Goal: Information Seeking & Learning: Learn about a topic

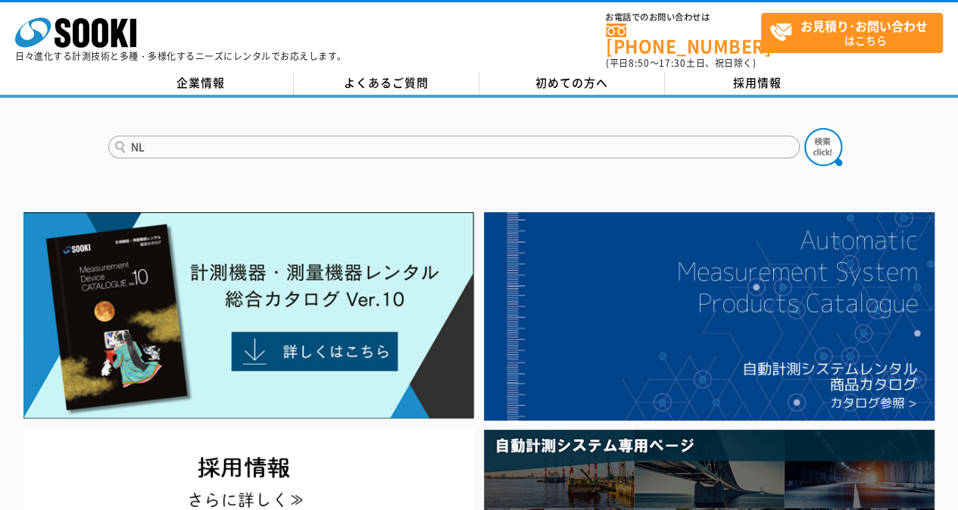
type input "NL"
click at [804, 128] on button at bounding box center [823, 147] width 38 height 38
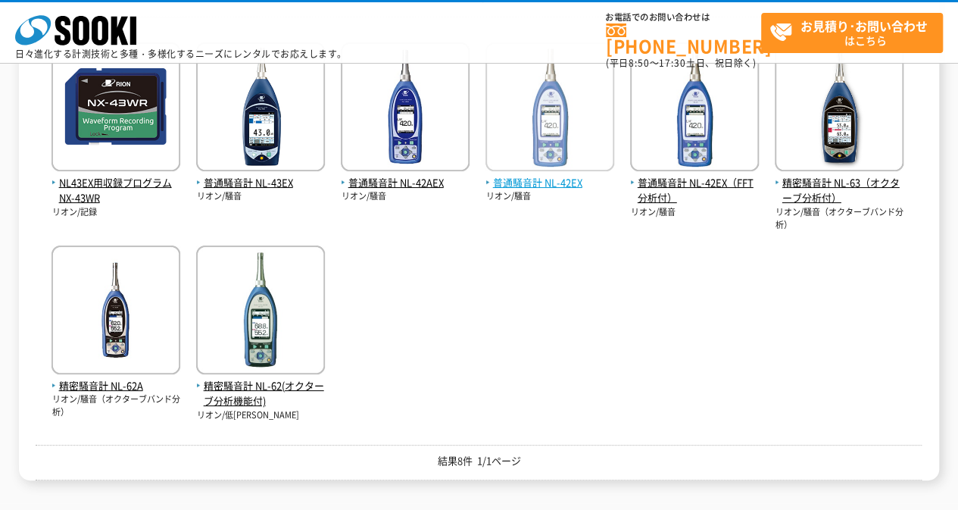
click at [560, 178] on span "普通騒音計 NL-42EX" at bounding box center [549, 183] width 129 height 16
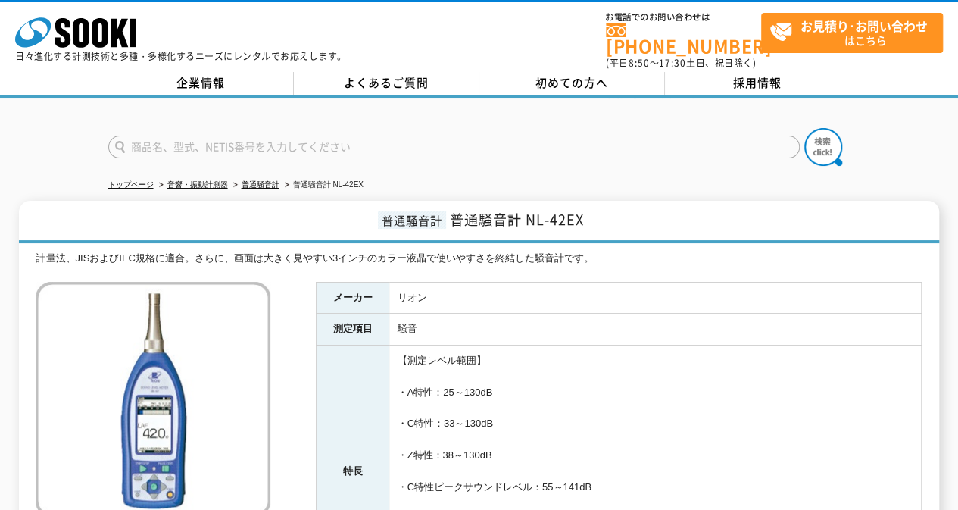
click at [424, 143] on input "text" at bounding box center [453, 147] width 691 height 23
type input "VM"
click at [813, 150] on img at bounding box center [823, 147] width 38 height 38
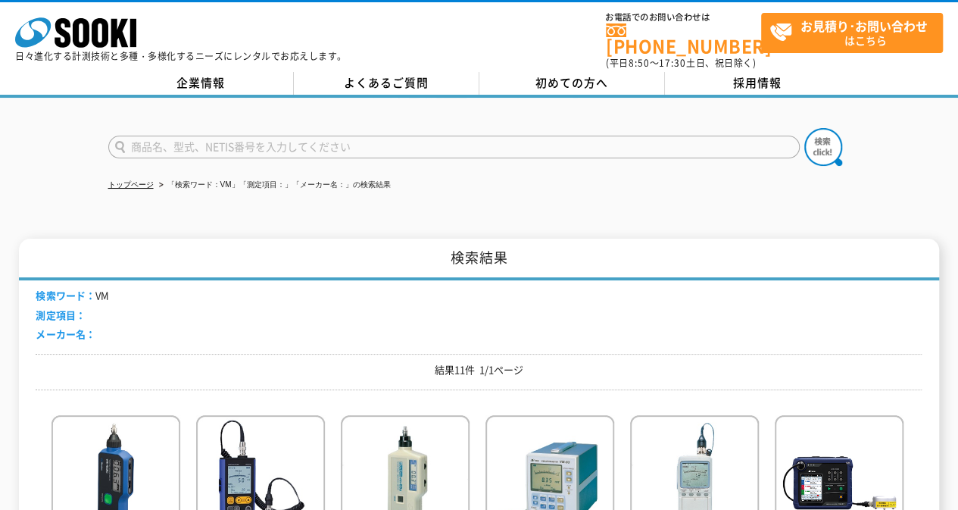
click at [257, 136] on input "text" at bounding box center [453, 147] width 691 height 23
type input "55"
click at [825, 143] on img at bounding box center [823, 147] width 38 height 38
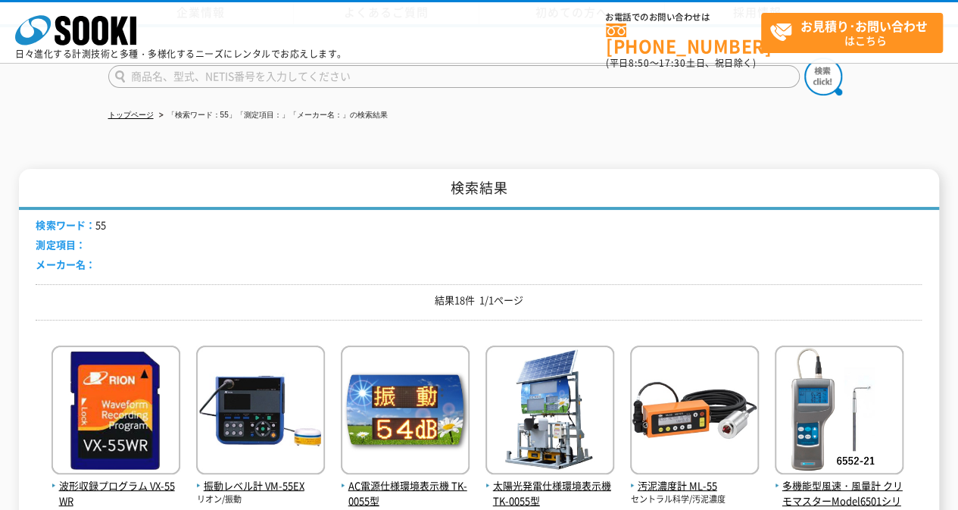
scroll to position [227, 0]
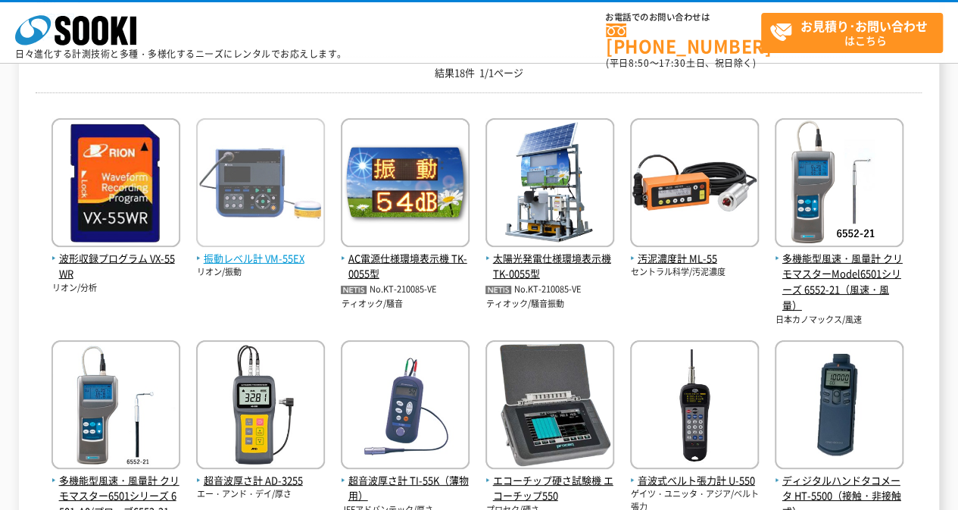
click at [248, 261] on span "振動レベル計 VM-55EX" at bounding box center [260, 259] width 129 height 16
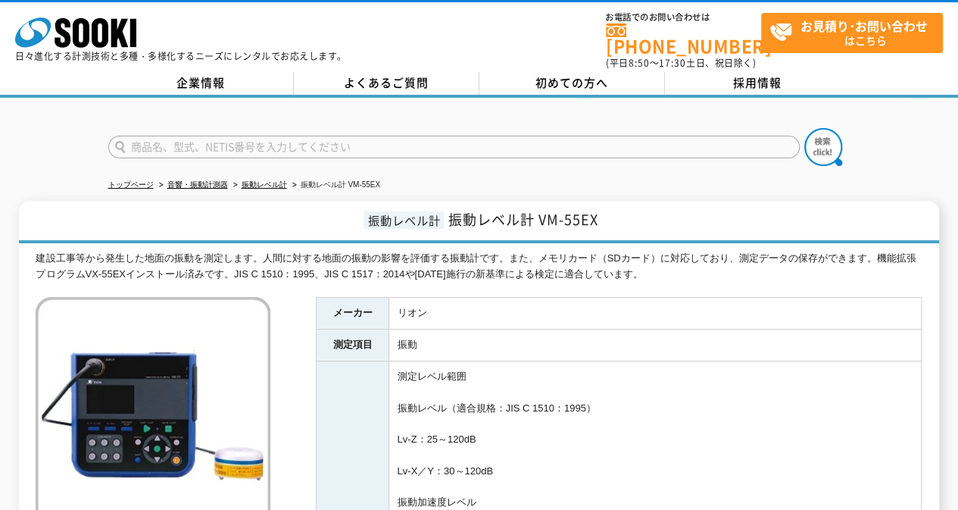
click at [462, 137] on input "text" at bounding box center [453, 147] width 691 height 23
type input "AS"
click at [804, 128] on button at bounding box center [823, 147] width 38 height 38
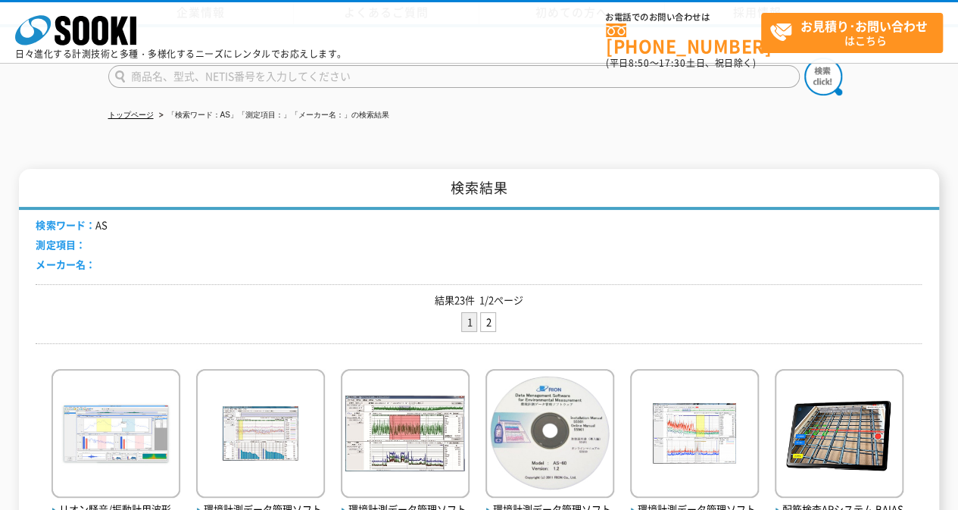
scroll to position [303, 0]
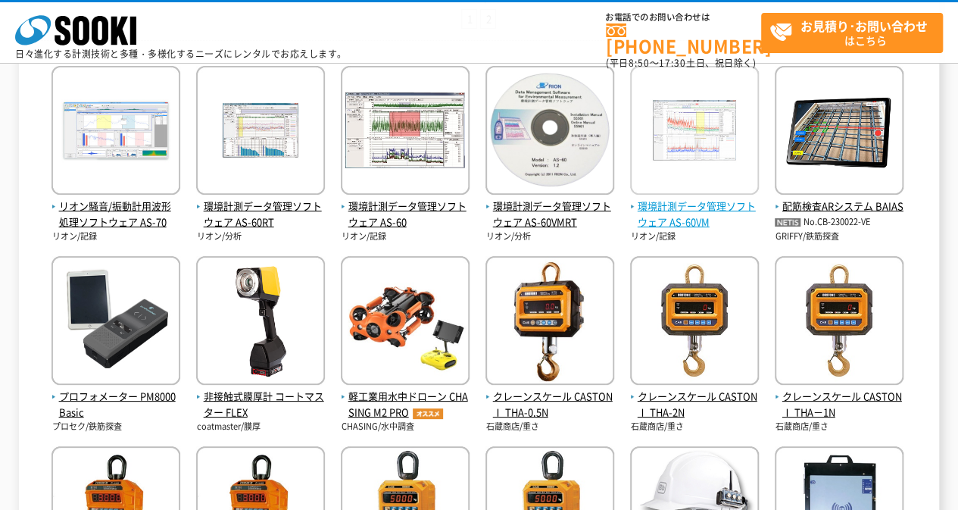
click at [695, 217] on span "環境計測データ管理ソフトウェア AS-60VM" at bounding box center [694, 214] width 129 height 32
